Goal: Obtain resource: Obtain resource

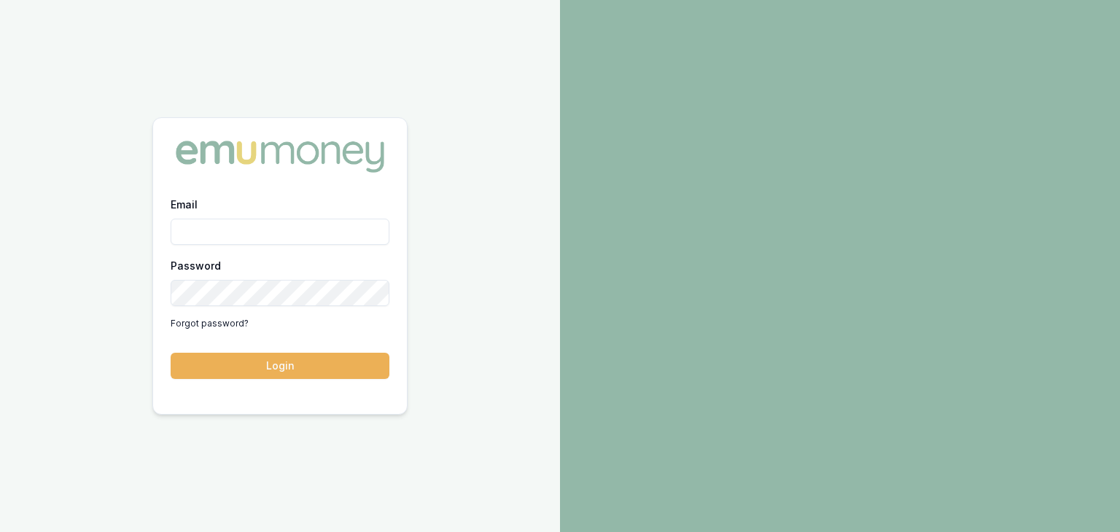
click at [266, 225] on input "Email" at bounding box center [280, 232] width 219 height 26
type input "baron.ketterman@emumoney.com.au"
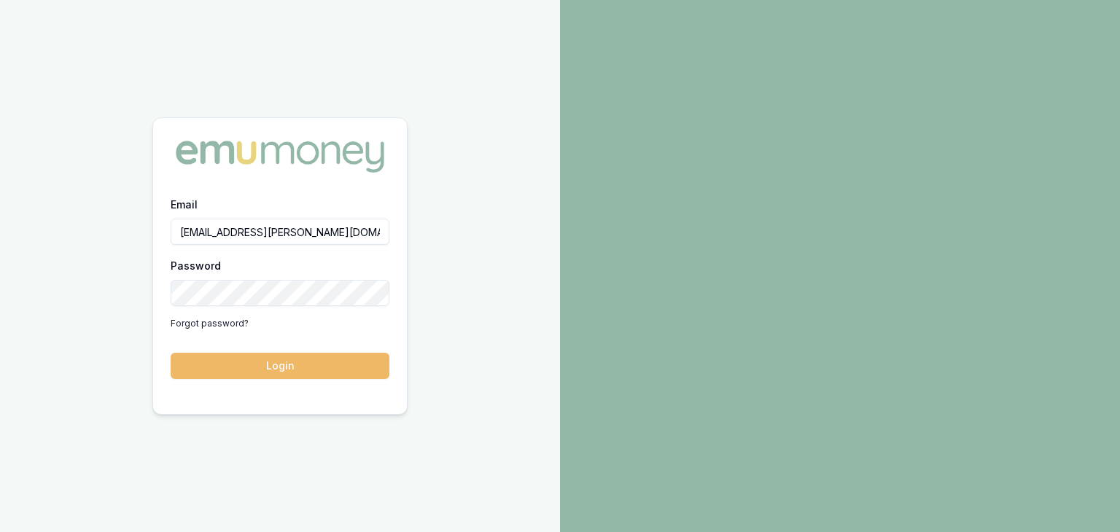
click at [317, 366] on button "Login" at bounding box center [280, 366] width 219 height 26
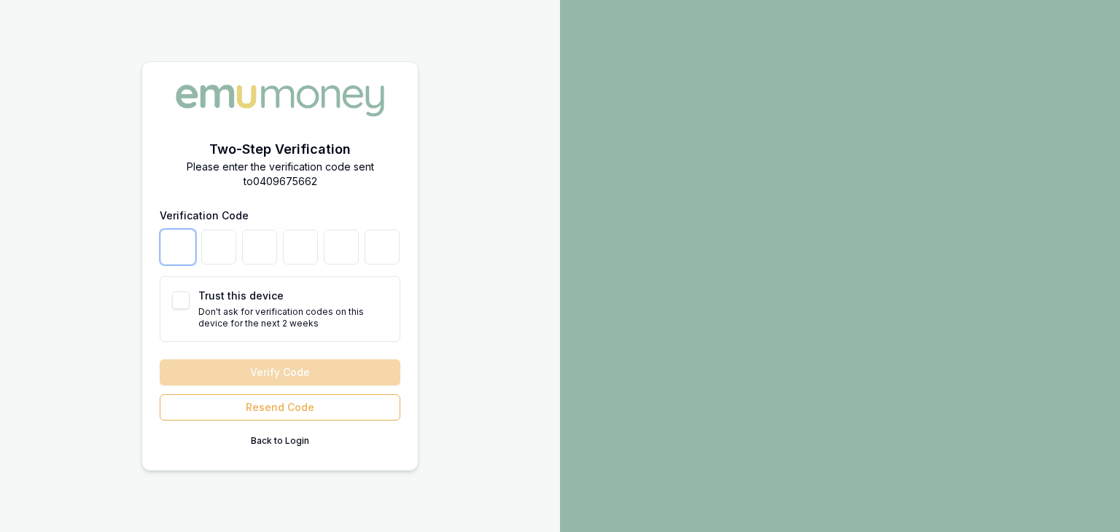
click at [187, 257] on input "number" at bounding box center [177, 247] width 35 height 35
type input "1"
type input "2"
type input "6"
type input "3"
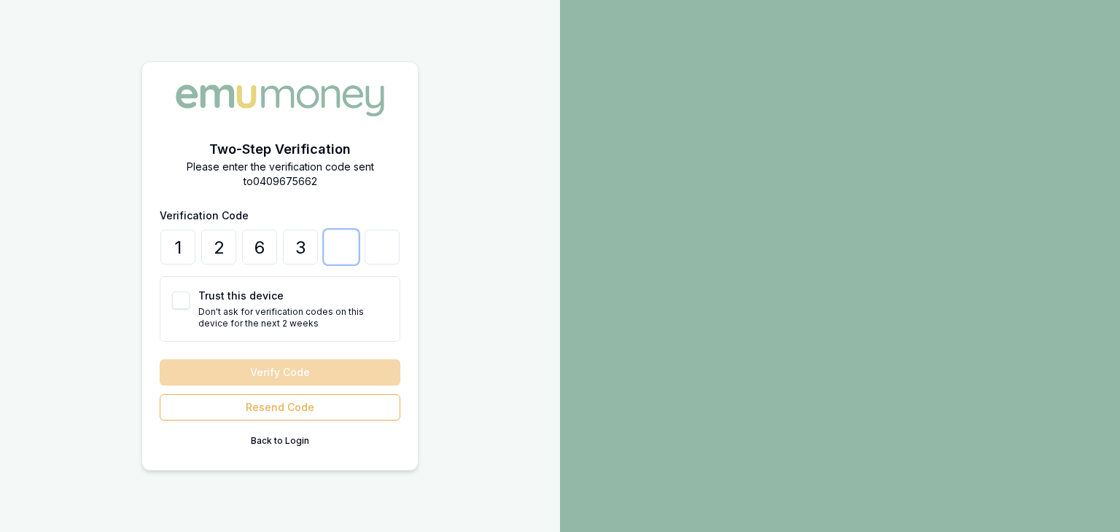
type input "7"
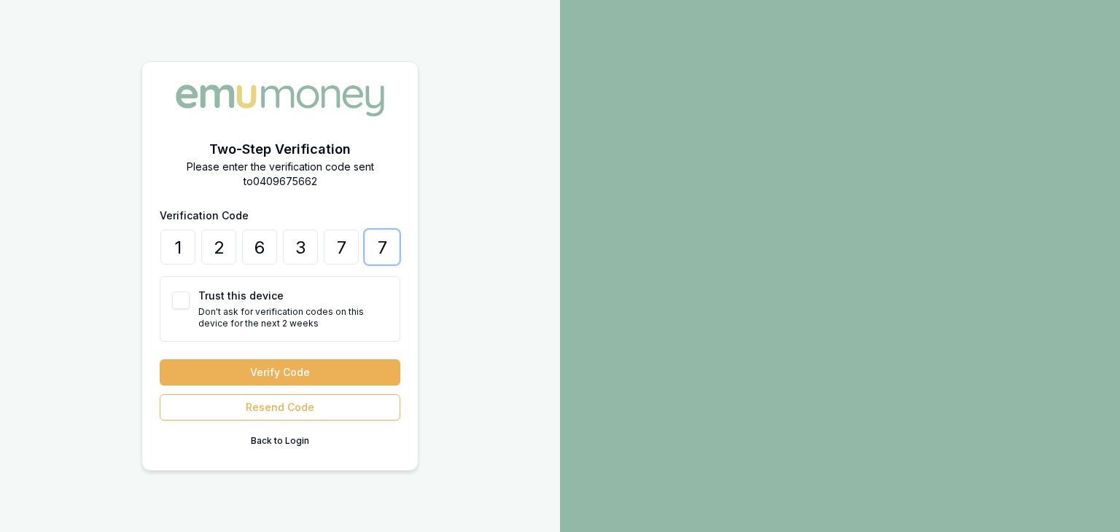
type input "7"
click at [177, 295] on button "Trust this device" at bounding box center [180, 300] width 17 height 17
checkbox input "true"
click at [265, 370] on button "Verify Code" at bounding box center [280, 372] width 241 height 26
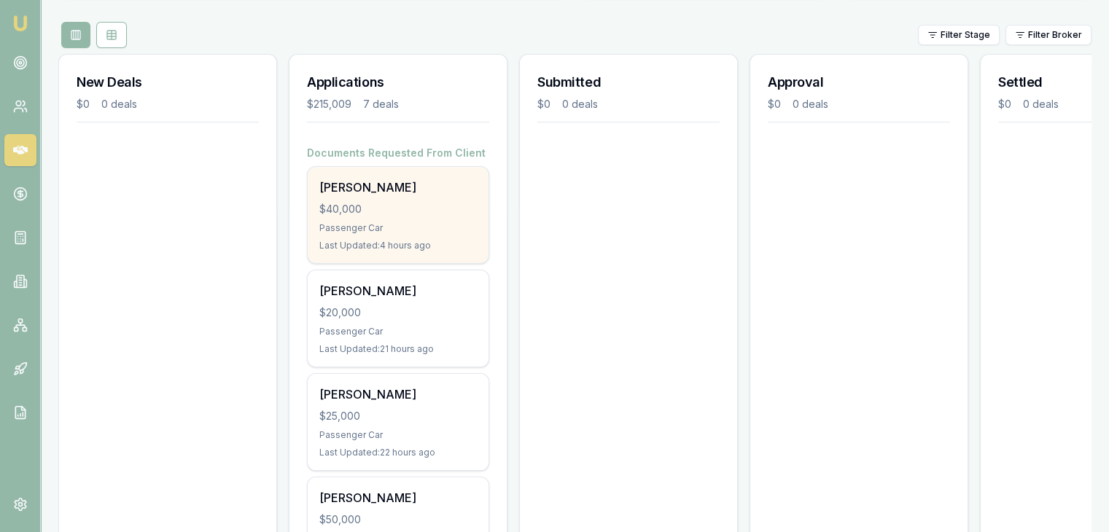
scroll to position [219, 0]
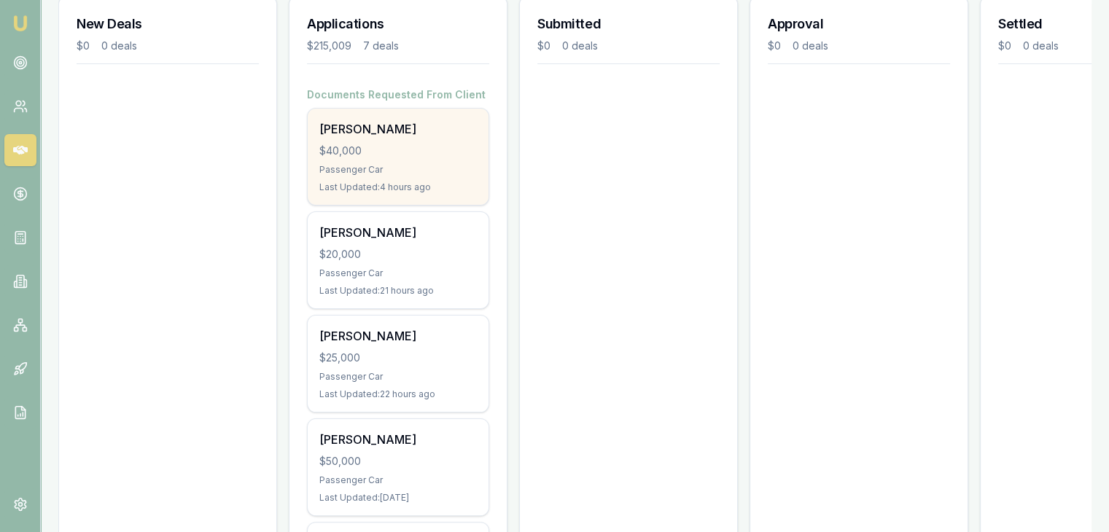
click at [399, 168] on div "Passenger Car" at bounding box center [397, 170] width 157 height 12
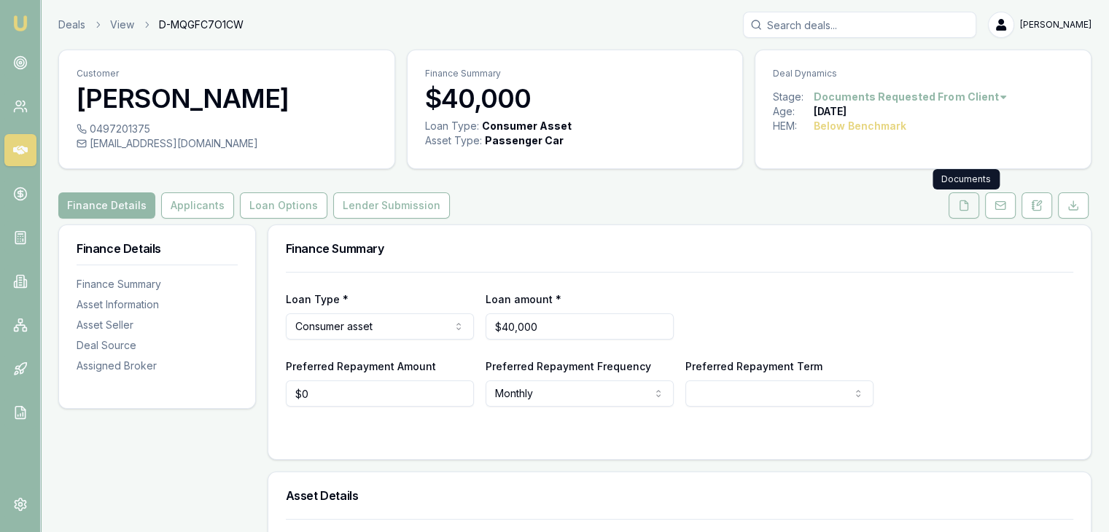
click at [967, 205] on icon at bounding box center [964, 206] width 12 height 12
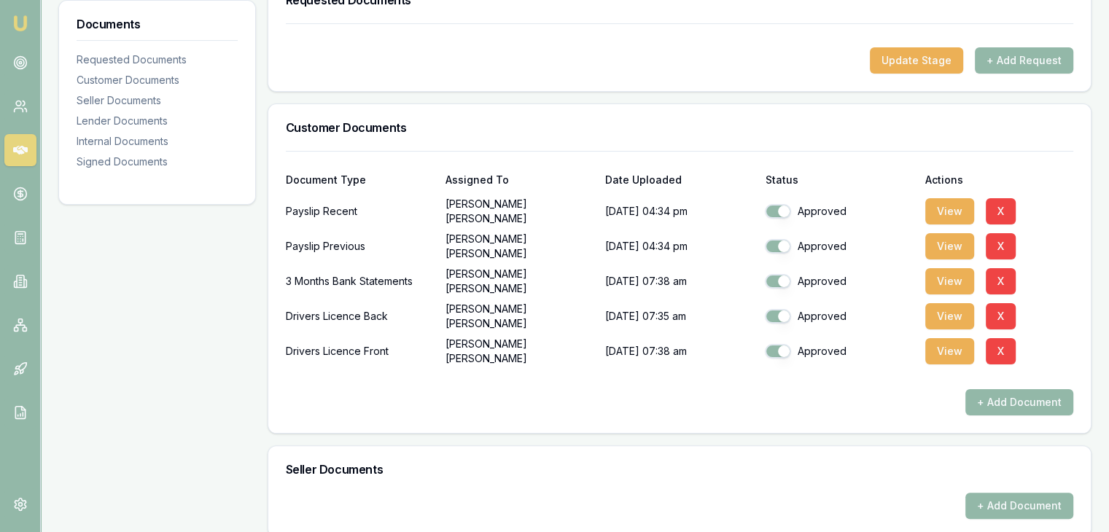
scroll to position [292, 0]
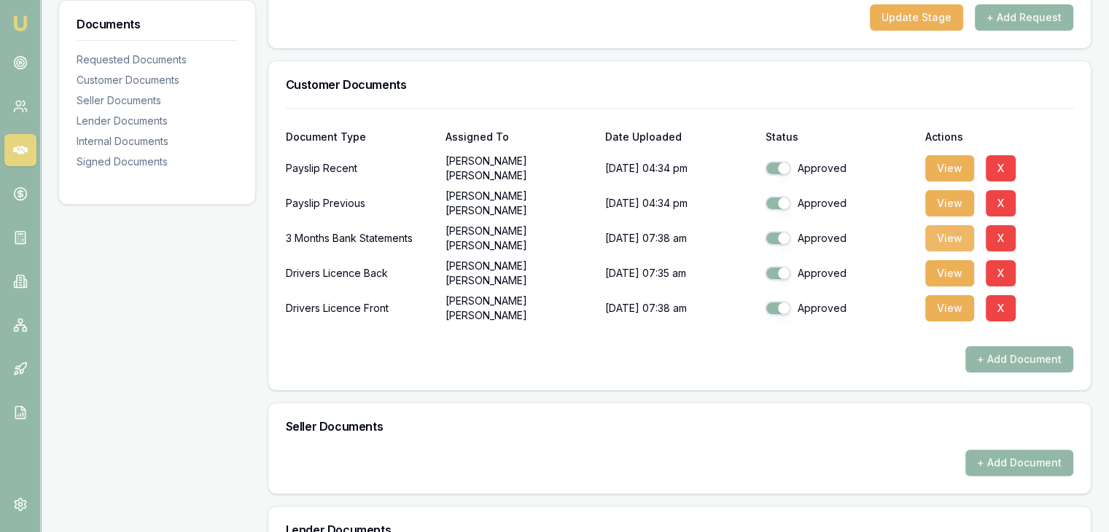
click at [951, 237] on button "View" at bounding box center [949, 238] width 49 height 26
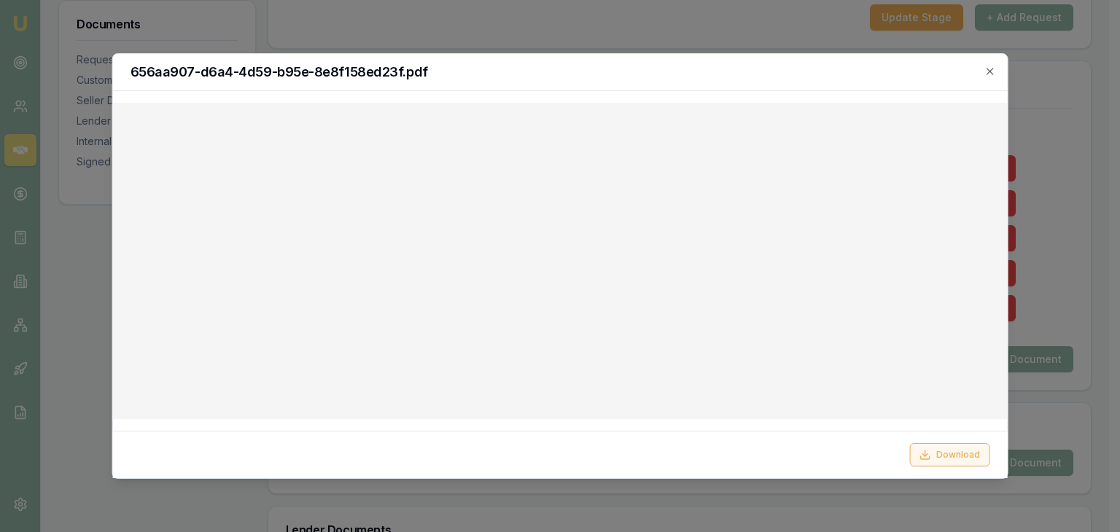
click at [937, 453] on button "Download" at bounding box center [949, 454] width 80 height 23
click at [1066, 221] on div at bounding box center [560, 266] width 1120 height 532
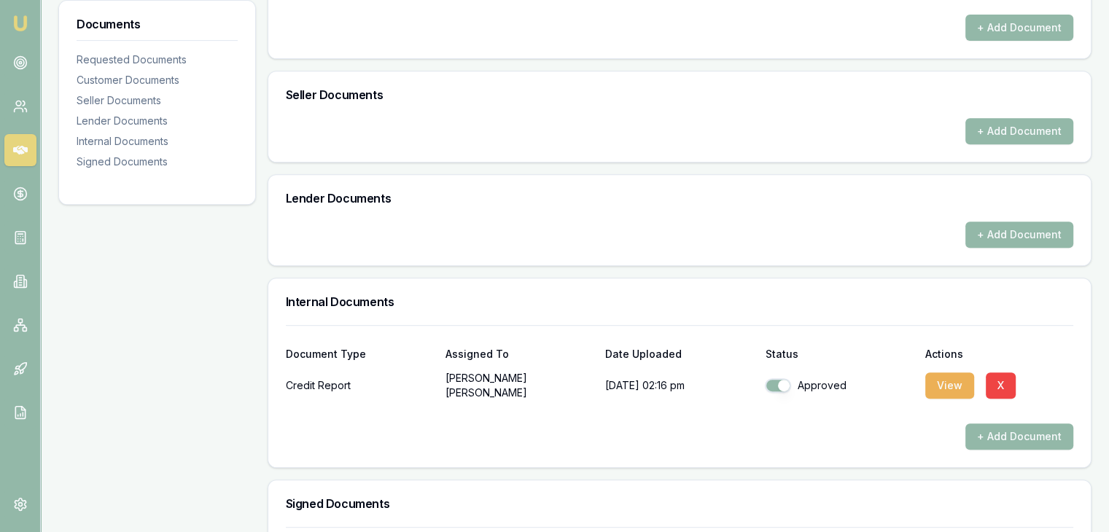
scroll to position [656, 0]
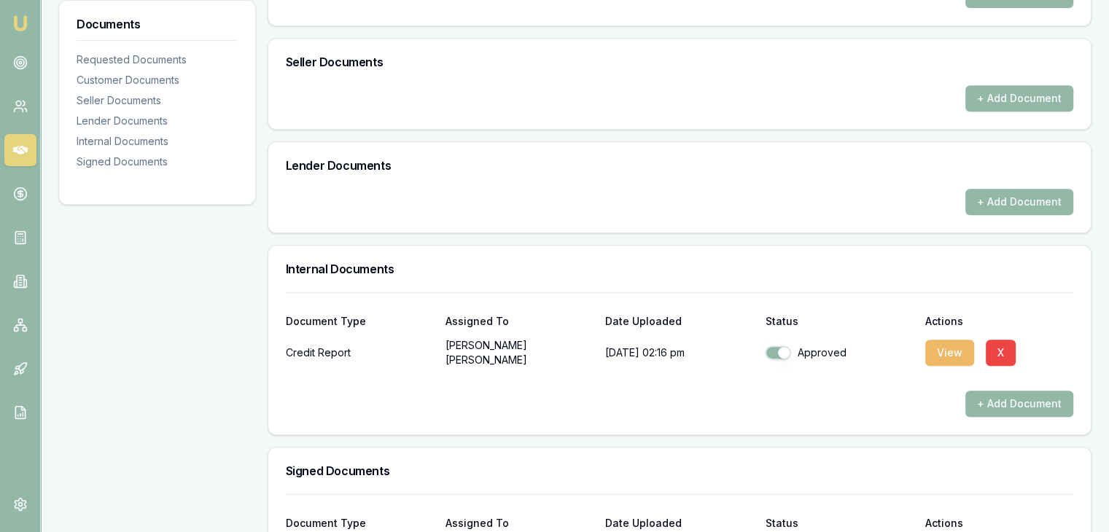
click at [939, 351] on button "View" at bounding box center [949, 353] width 49 height 26
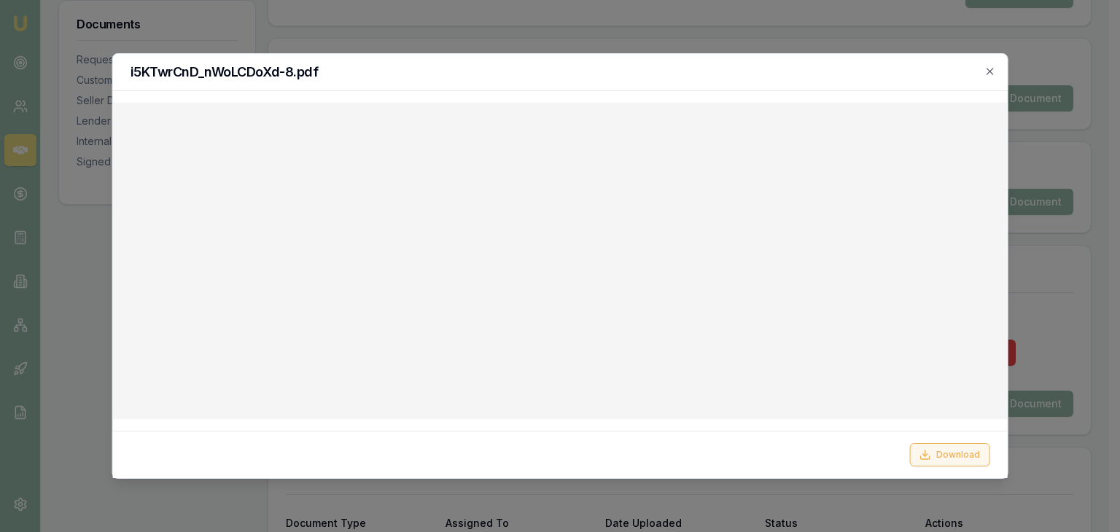
click at [940, 453] on button "Download" at bounding box center [949, 454] width 80 height 23
click at [1082, 222] on div at bounding box center [560, 266] width 1120 height 532
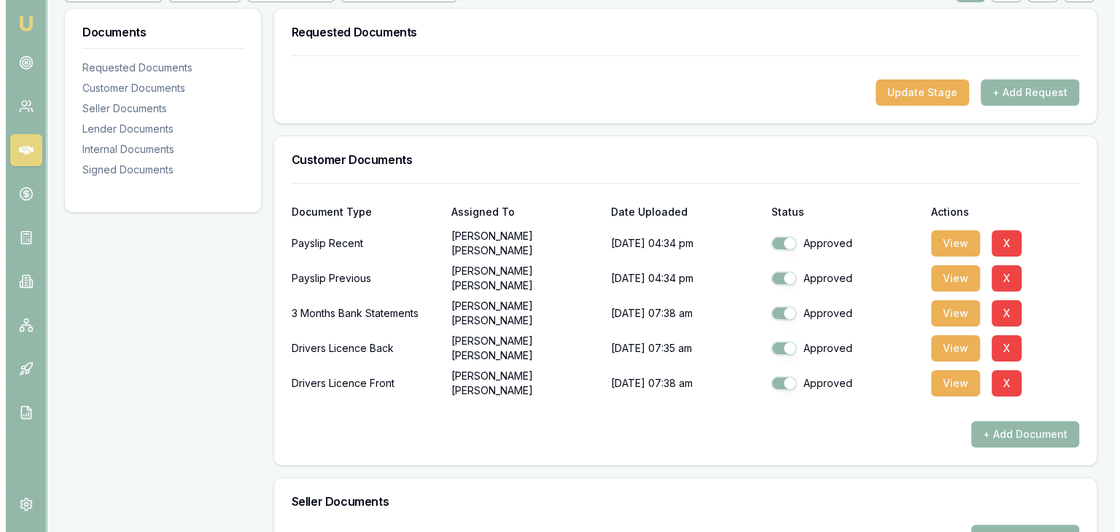
scroll to position [219, 0]
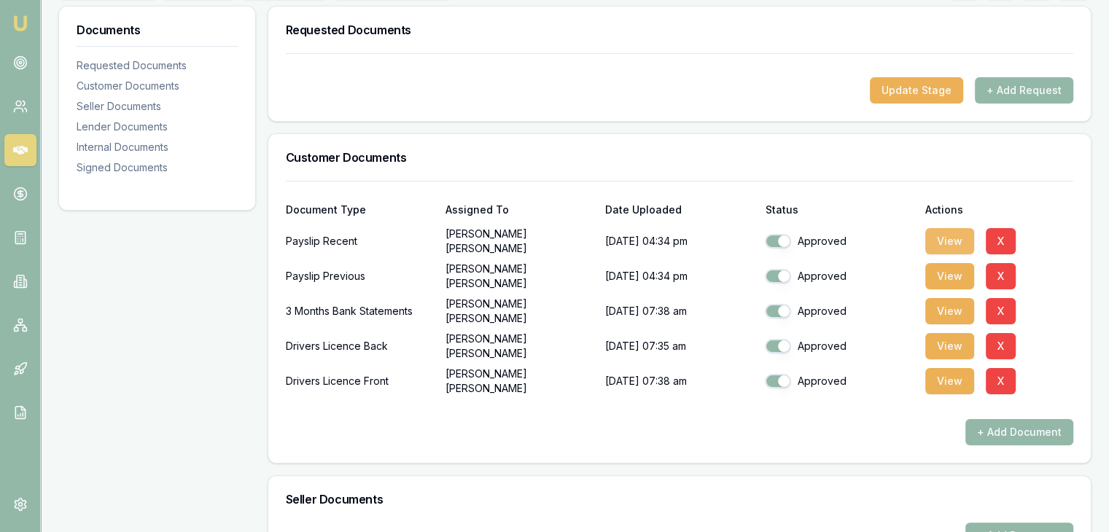
click at [960, 236] on button "View" at bounding box center [949, 241] width 49 height 26
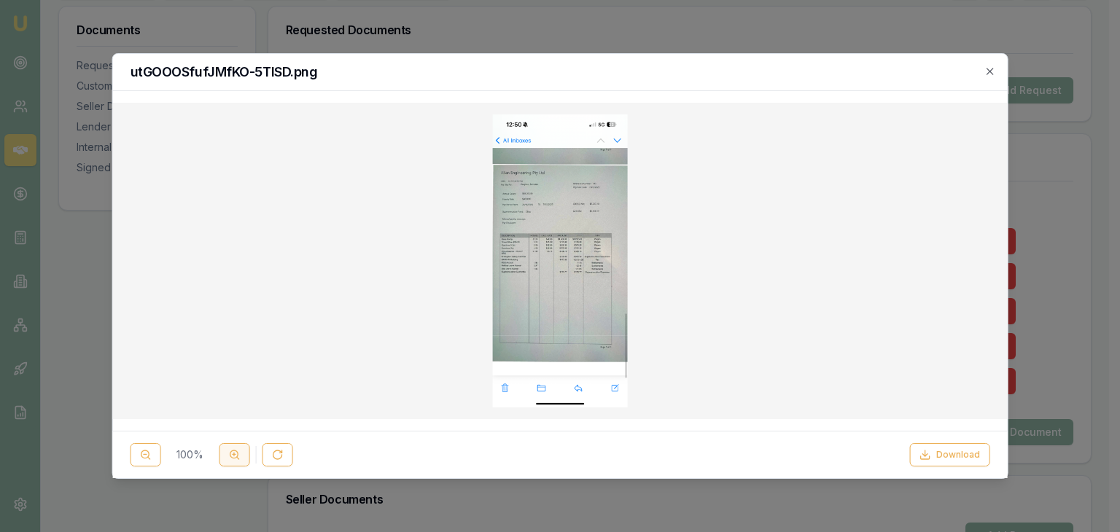
click at [232, 456] on icon at bounding box center [235, 455] width 12 height 12
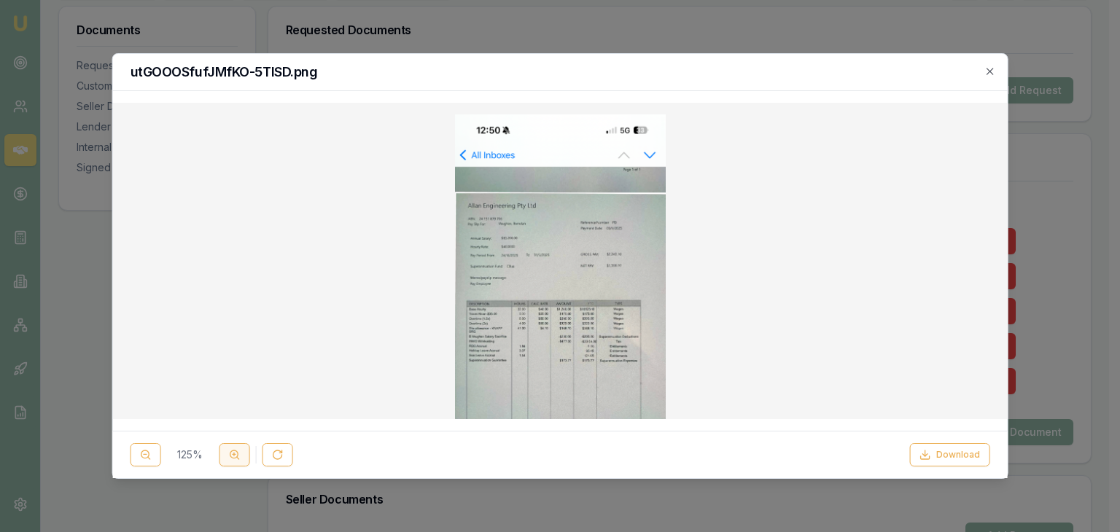
click at [232, 456] on icon at bounding box center [235, 455] width 12 height 12
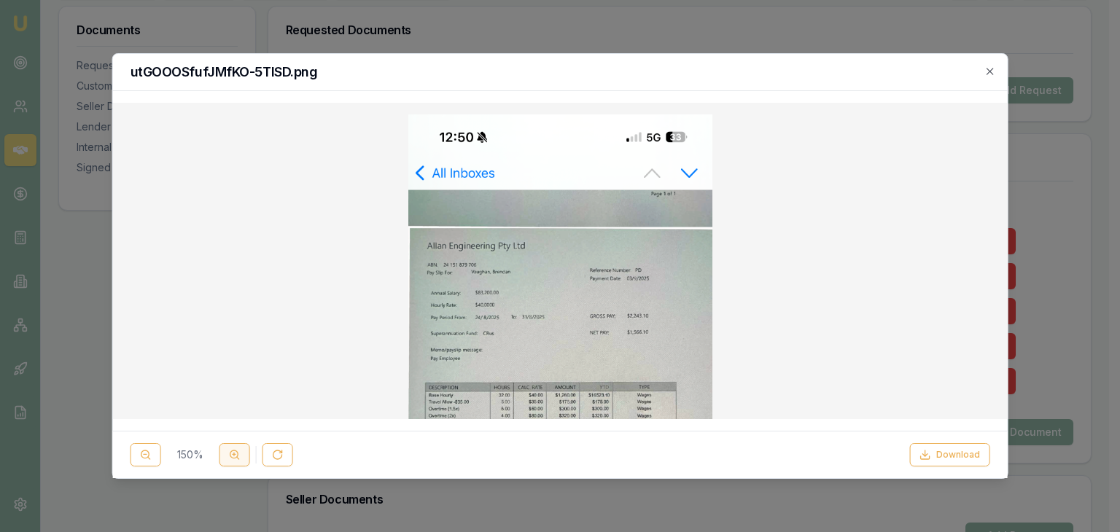
click at [232, 456] on icon at bounding box center [235, 455] width 12 height 12
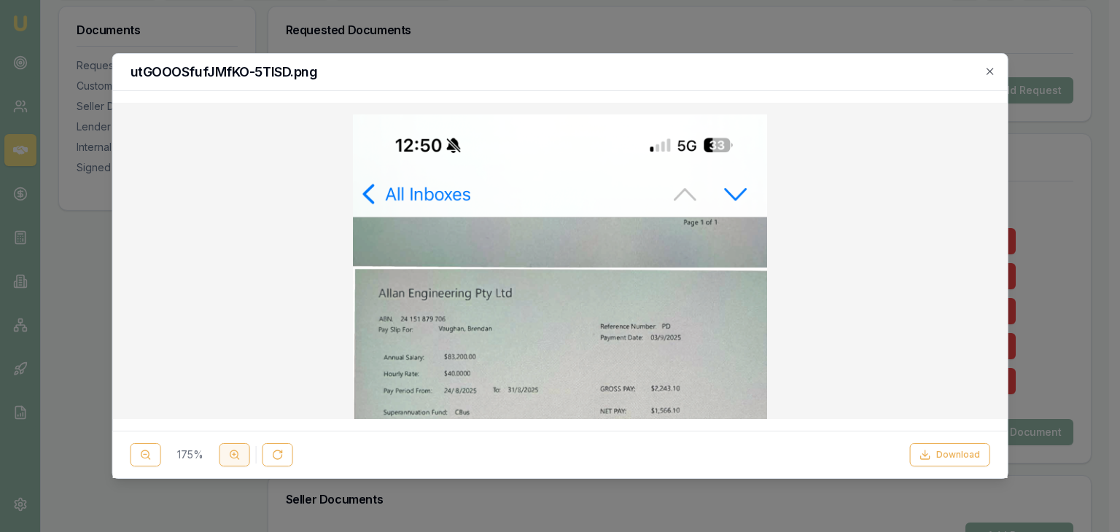
click at [233, 456] on icon at bounding box center [235, 455] width 12 height 12
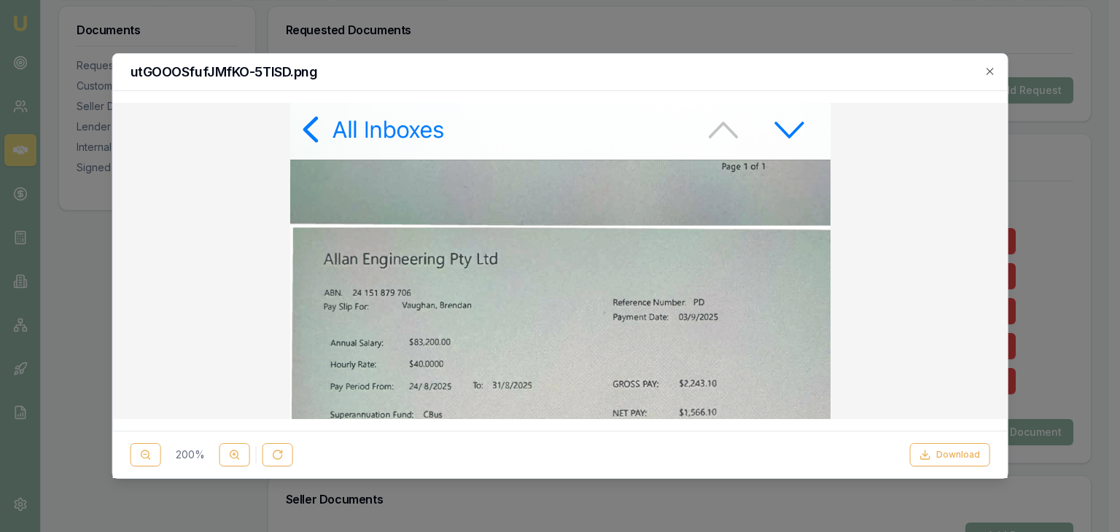
scroll to position [0, 0]
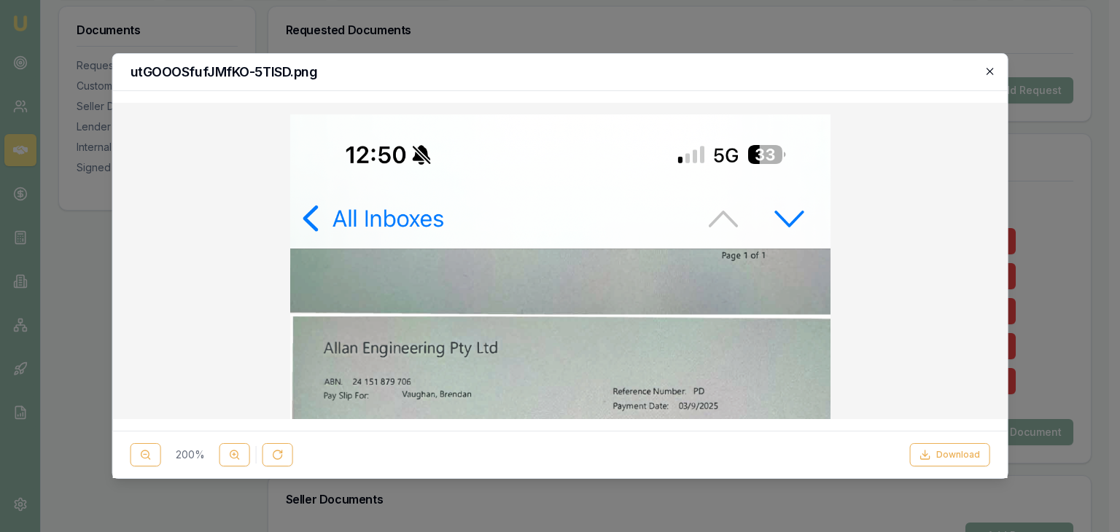
click at [987, 72] on icon "button" at bounding box center [989, 72] width 12 height 12
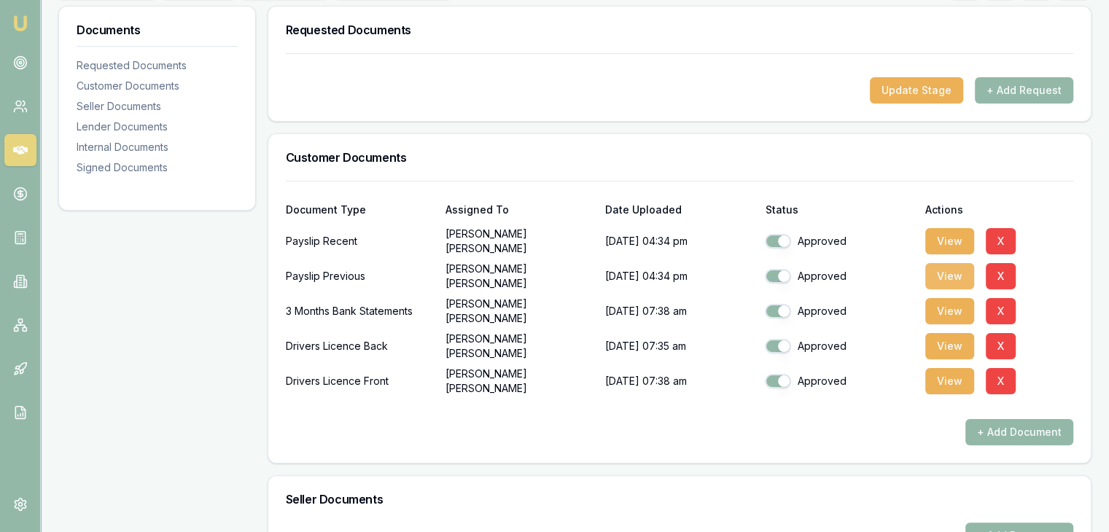
click at [965, 271] on button "View" at bounding box center [949, 276] width 49 height 26
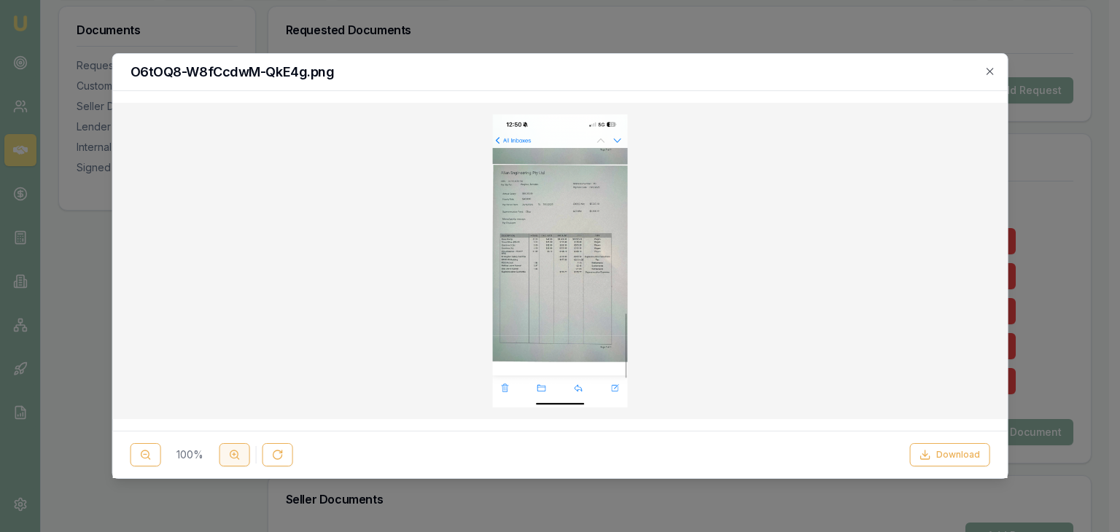
click at [232, 456] on icon at bounding box center [235, 455] width 12 height 12
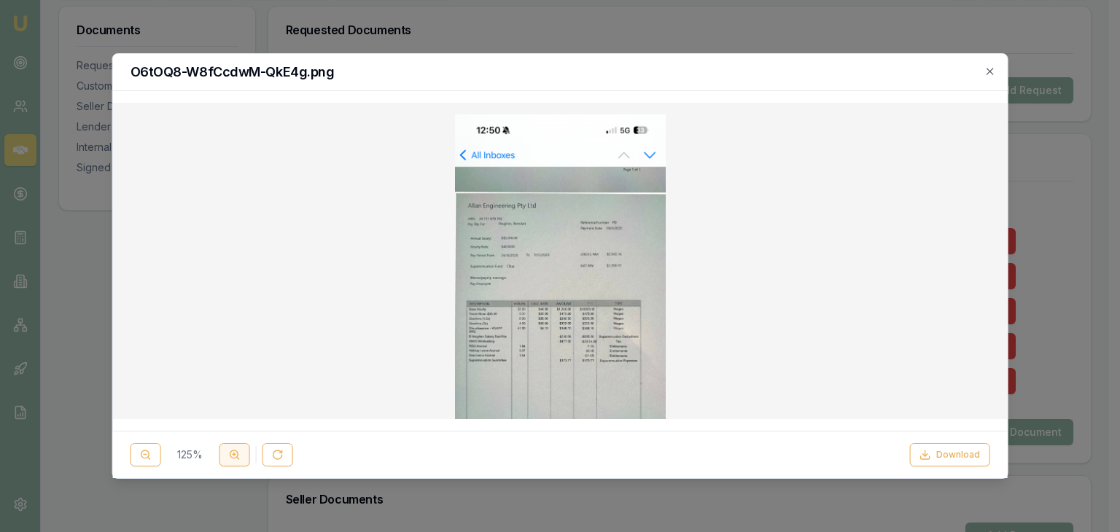
click at [234, 455] on line at bounding box center [234, 454] width 0 height 3
click at [234, 455] on icon at bounding box center [235, 455] width 12 height 12
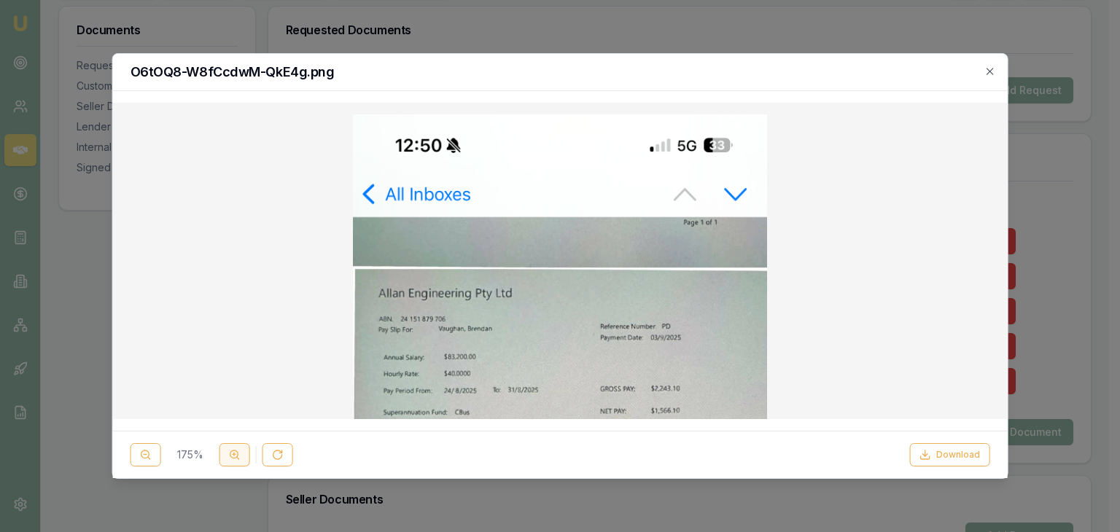
click at [234, 455] on icon at bounding box center [235, 455] width 12 height 12
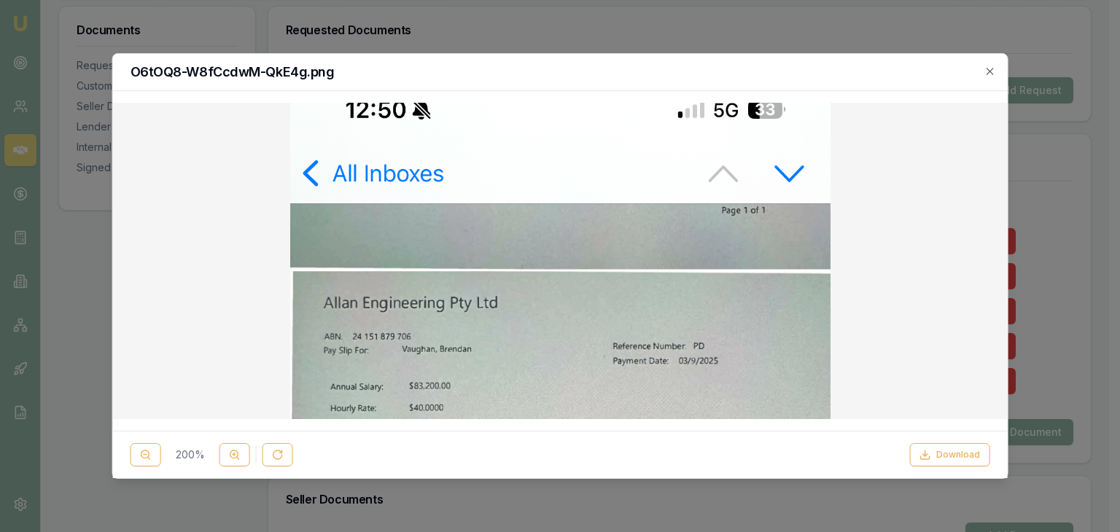
scroll to position [73, 0]
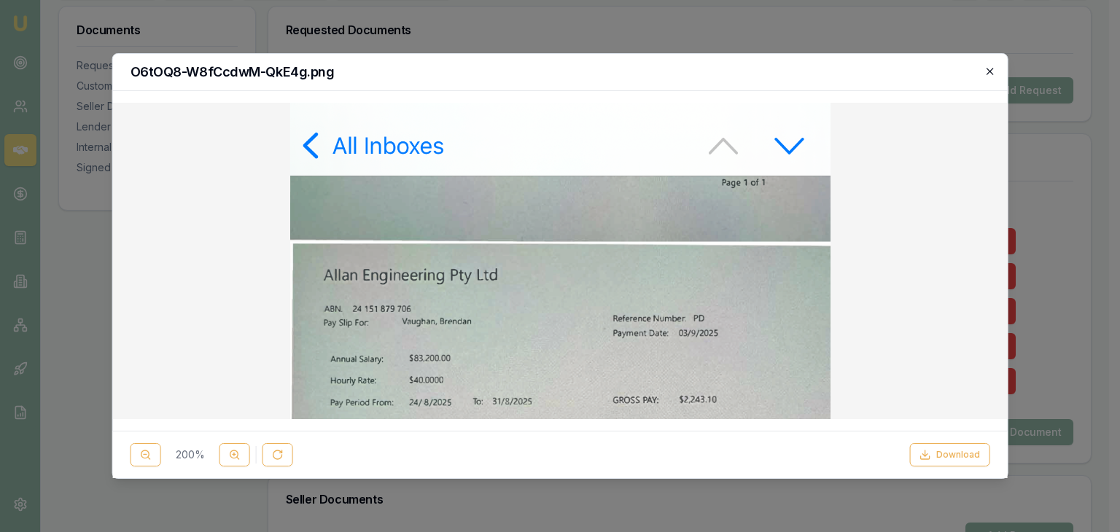
click at [986, 68] on icon "button" at bounding box center [989, 72] width 12 height 12
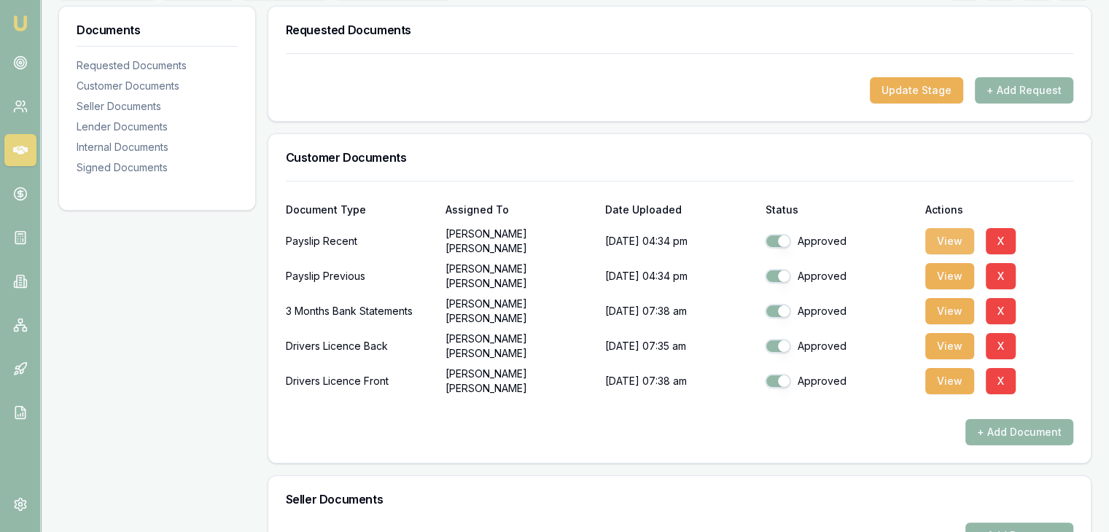
click at [955, 238] on button "View" at bounding box center [949, 241] width 49 height 26
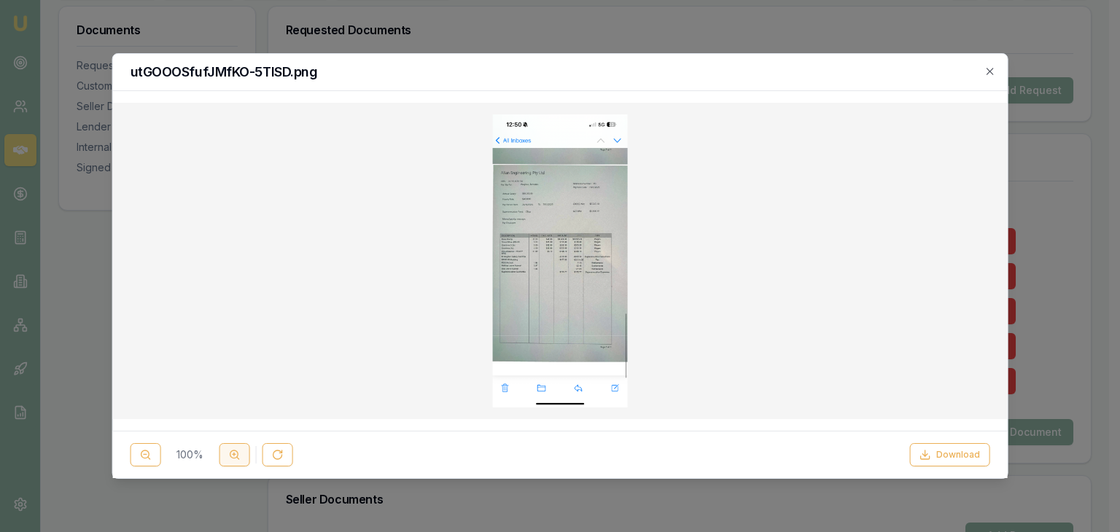
click at [233, 454] on line at bounding box center [234, 454] width 3 height 0
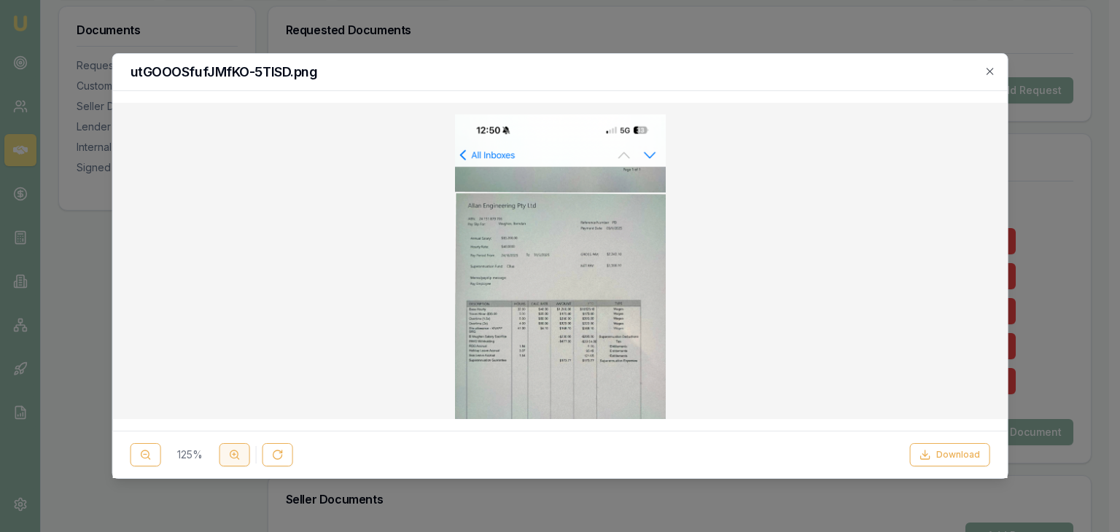
click at [233, 454] on line at bounding box center [234, 454] width 3 height 0
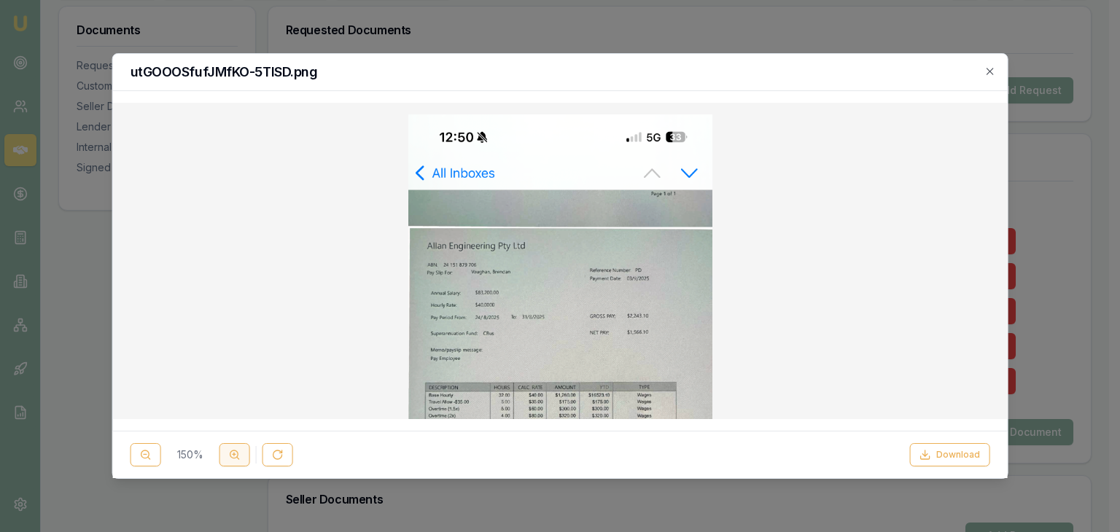
click at [233, 454] on line at bounding box center [234, 454] width 3 height 0
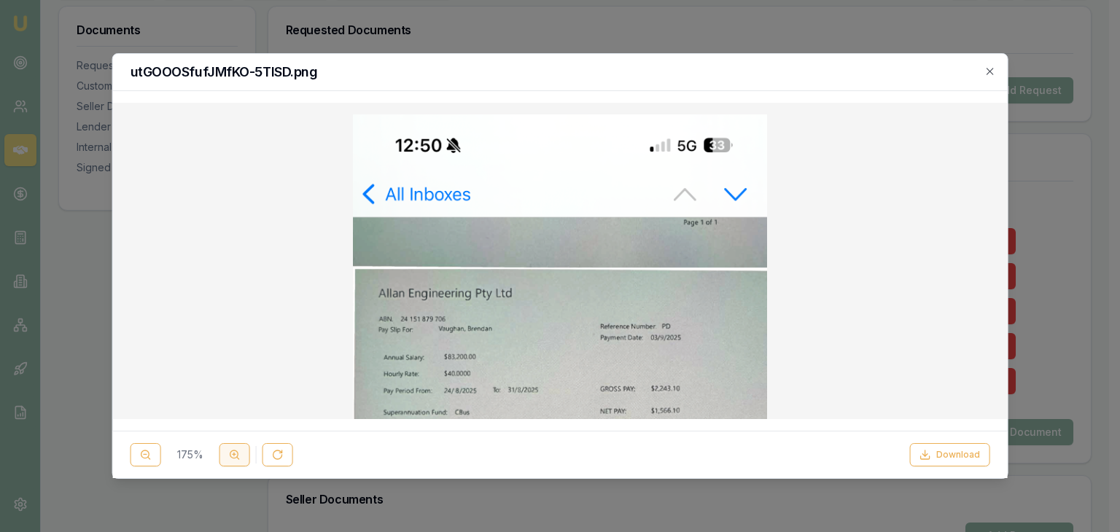
click at [233, 454] on line at bounding box center [234, 454] width 3 height 0
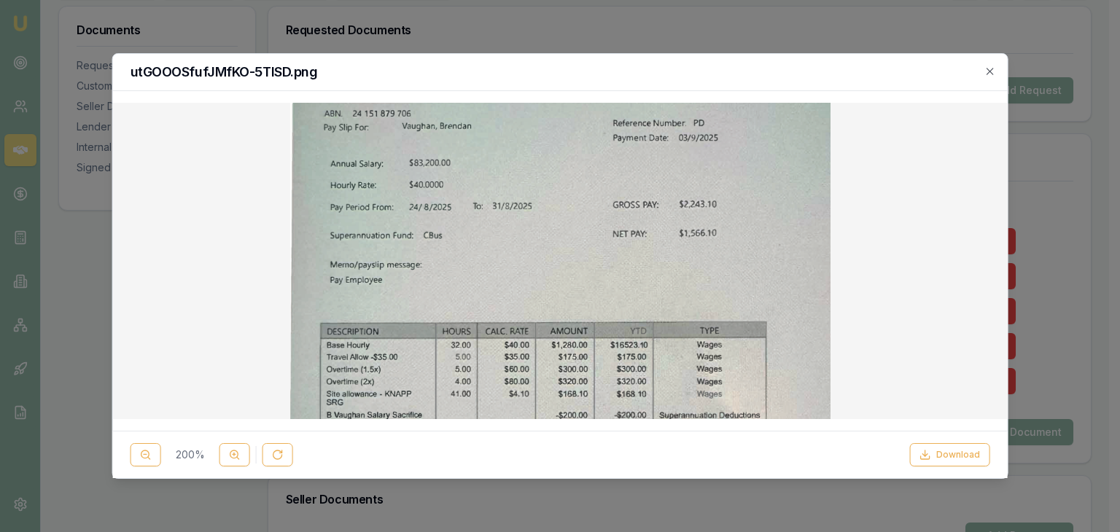
scroll to position [292, 0]
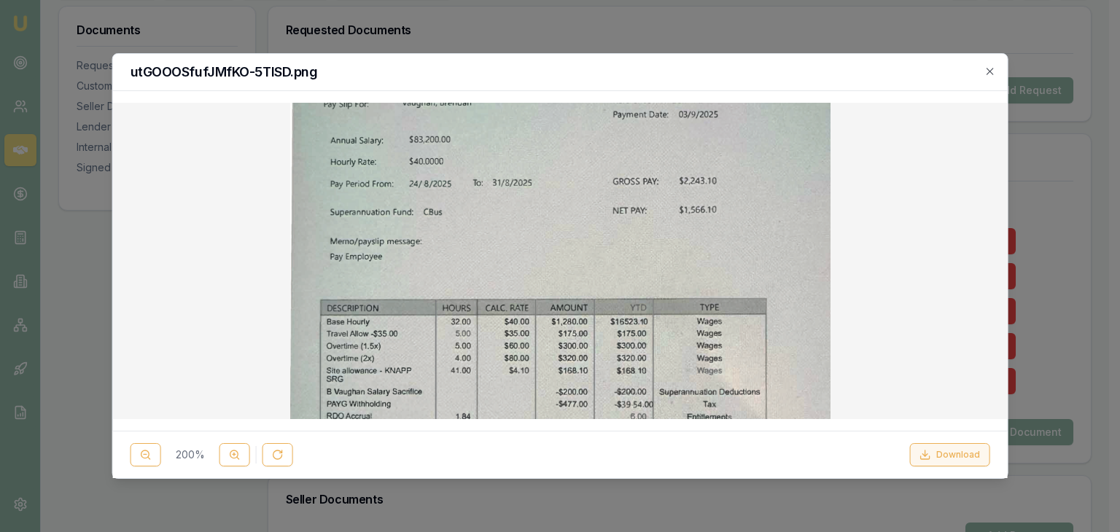
click at [941, 456] on button "Download" at bounding box center [949, 454] width 80 height 23
click at [528, 36] on div at bounding box center [560, 266] width 1120 height 532
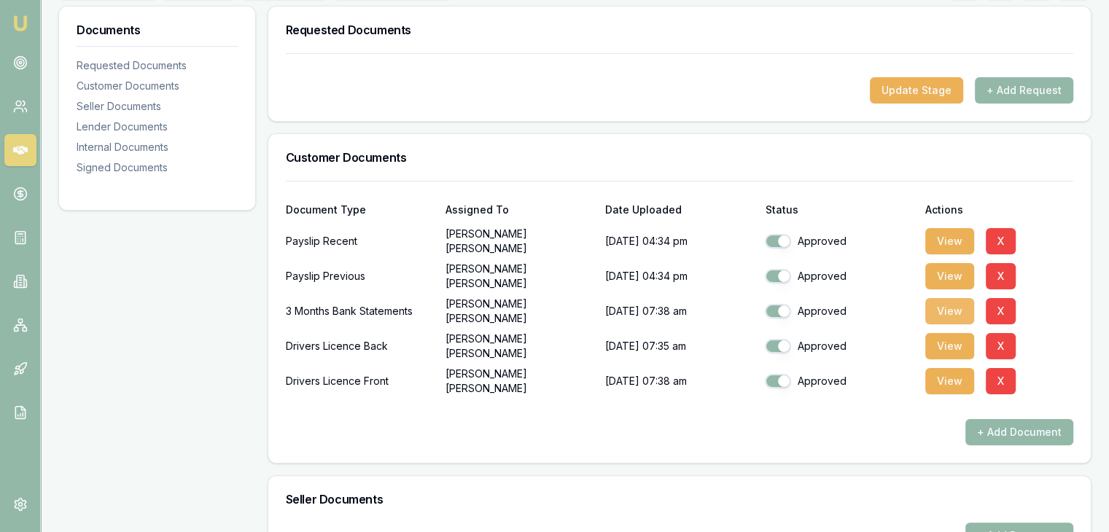
click at [953, 303] on button "View" at bounding box center [949, 311] width 49 height 26
